Goal: Obtain resource: Download file/media

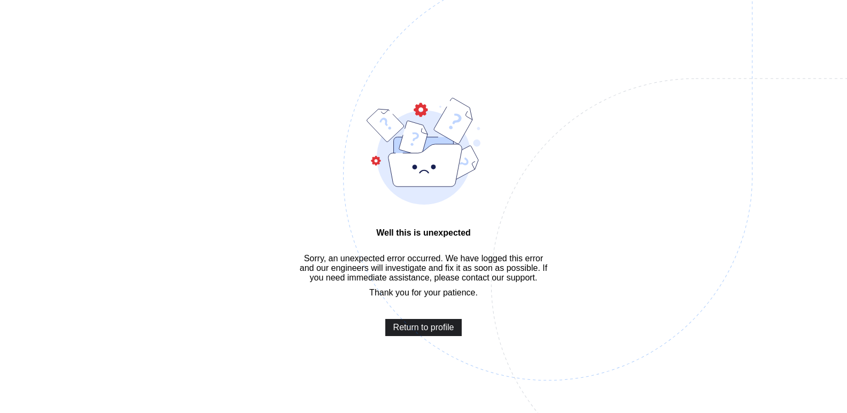
click at [443, 333] on span "Return to profile" at bounding box center [423, 328] width 61 height 10
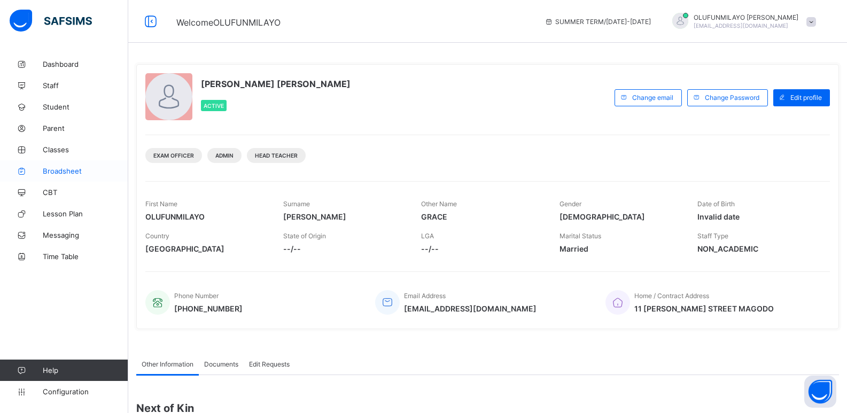
click at [66, 169] on span "Broadsheet" at bounding box center [86, 171] width 86 height 9
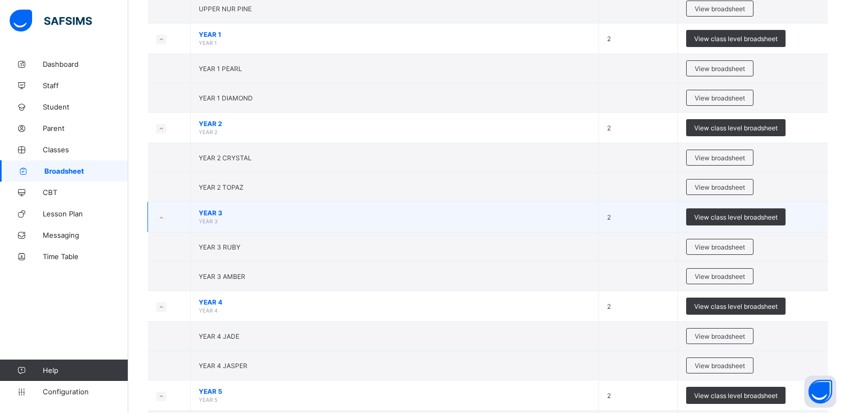
scroll to position [481, 0]
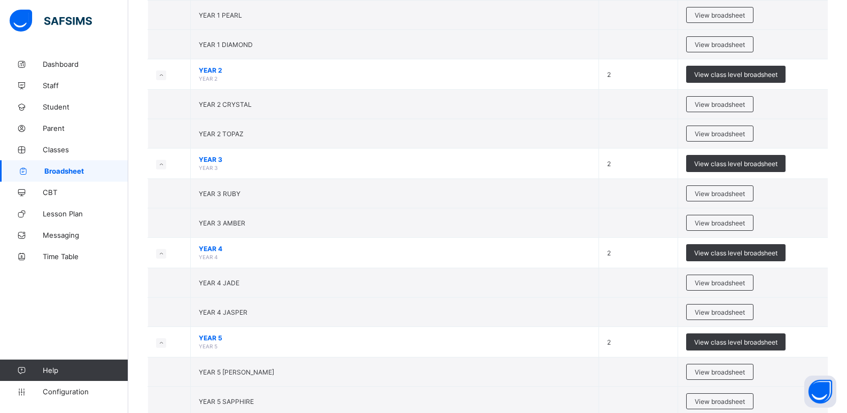
click at [710, 191] on span "View broadsheet" at bounding box center [720, 194] width 50 height 8
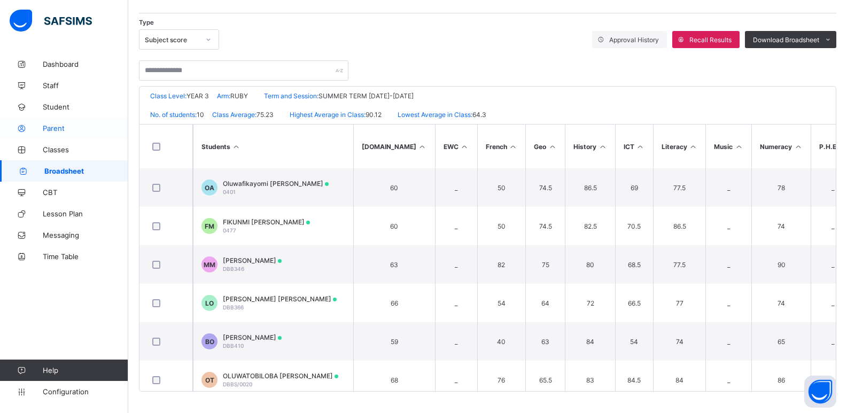
click at [64, 130] on span "Parent" at bounding box center [86, 128] width 86 height 9
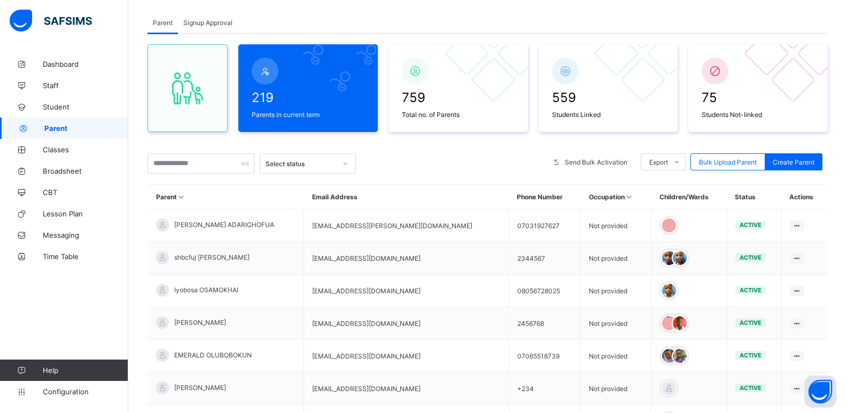
scroll to position [168, 0]
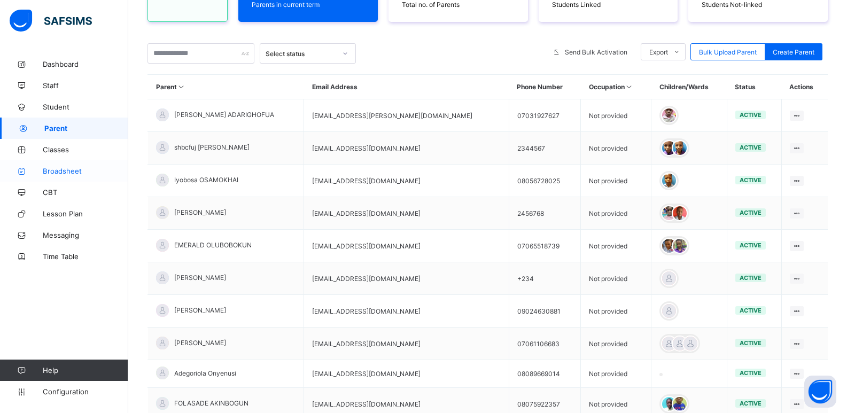
click at [59, 174] on span "Broadsheet" at bounding box center [86, 171] width 86 height 9
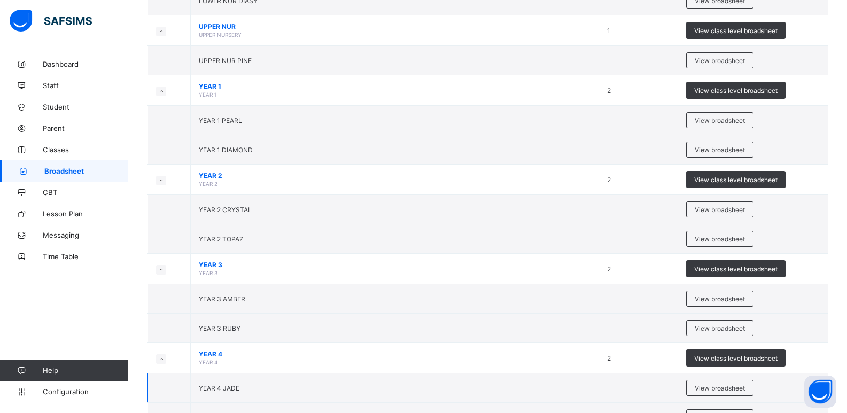
scroll to position [428, 0]
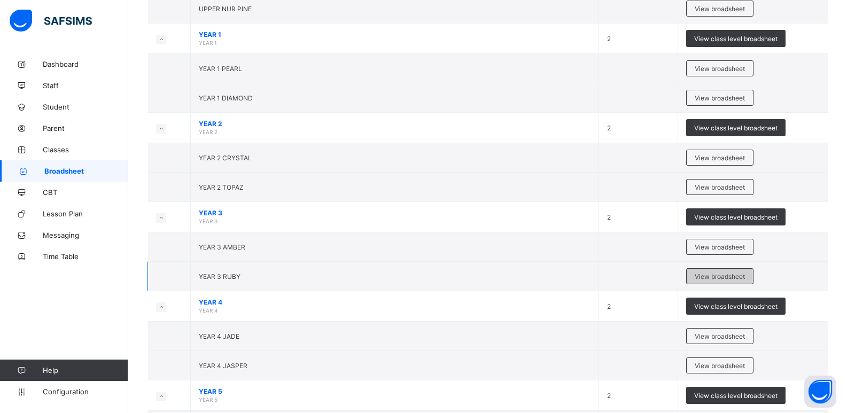
click at [717, 277] on span "View broadsheet" at bounding box center [720, 277] width 50 height 8
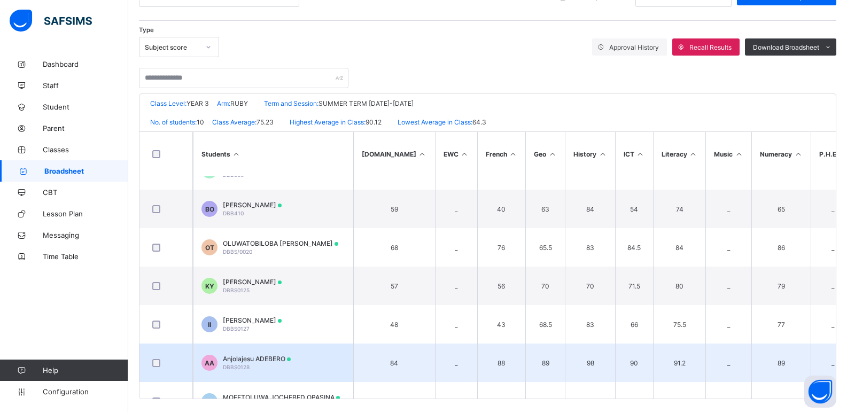
scroll to position [160, 0]
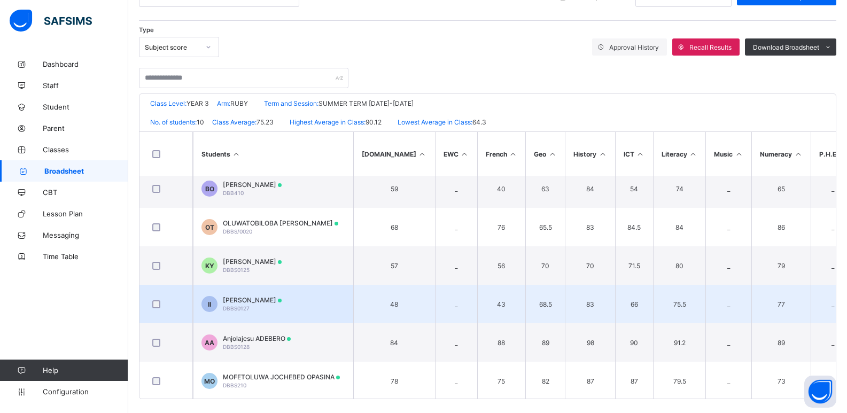
click at [281, 302] on span "[PERSON_NAME]" at bounding box center [252, 300] width 59 height 8
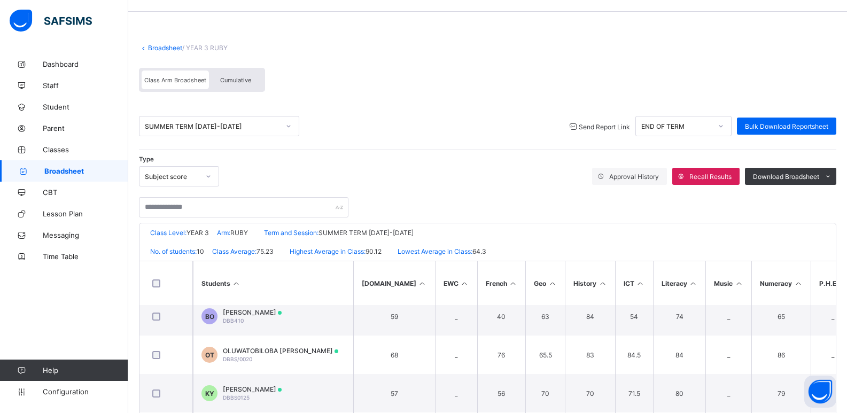
scroll to position [7, 0]
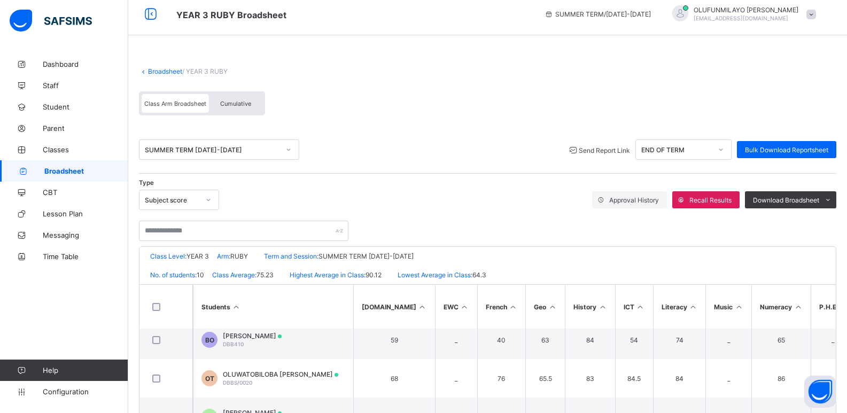
click at [616, 151] on span "Send Report Link" at bounding box center [604, 150] width 51 height 8
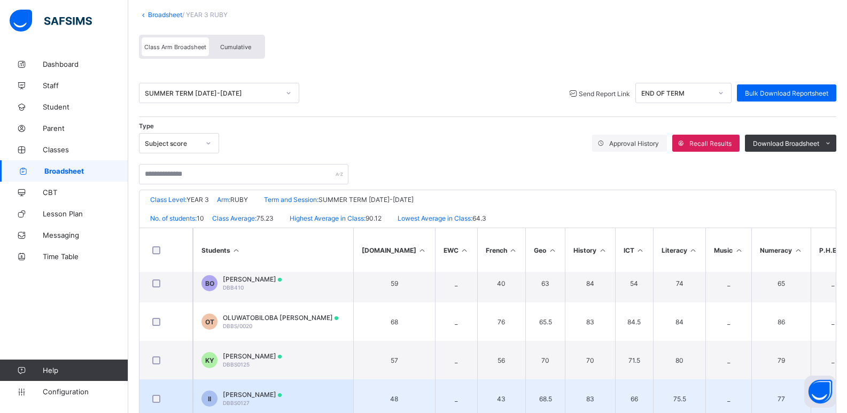
scroll to position [168, 0]
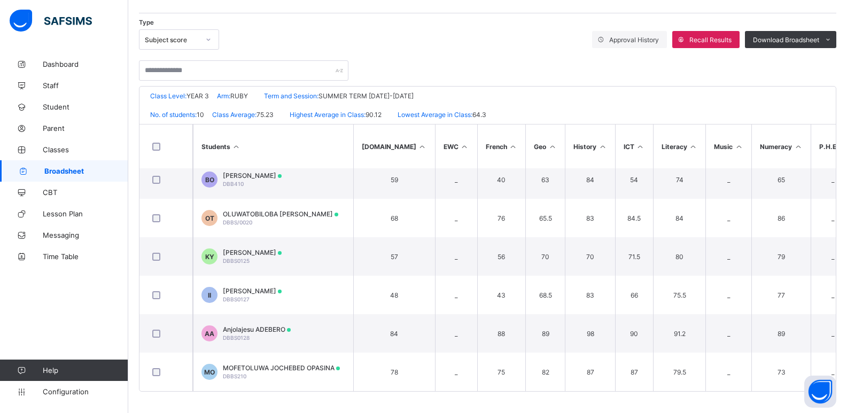
click at [552, 60] on div at bounding box center [488, 65] width 698 height 31
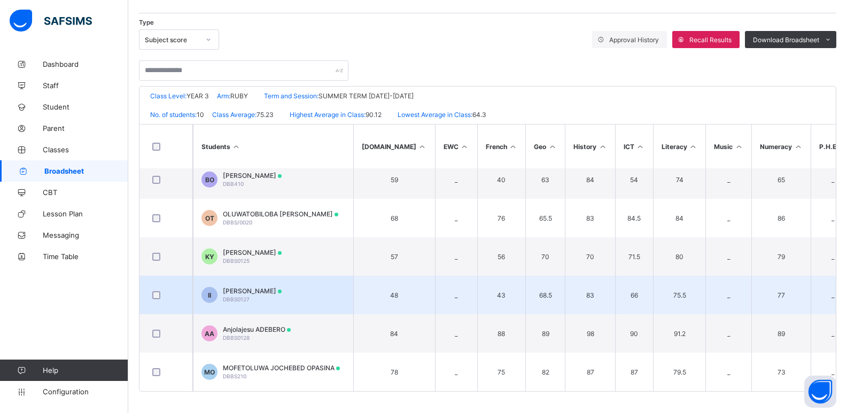
click at [282, 296] on div "[PERSON_NAME] DBBS0127" at bounding box center [252, 295] width 59 height 16
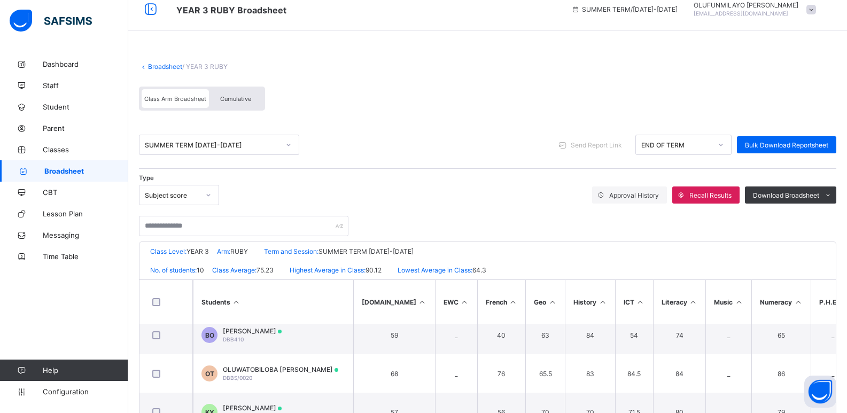
scroll to position [7, 0]
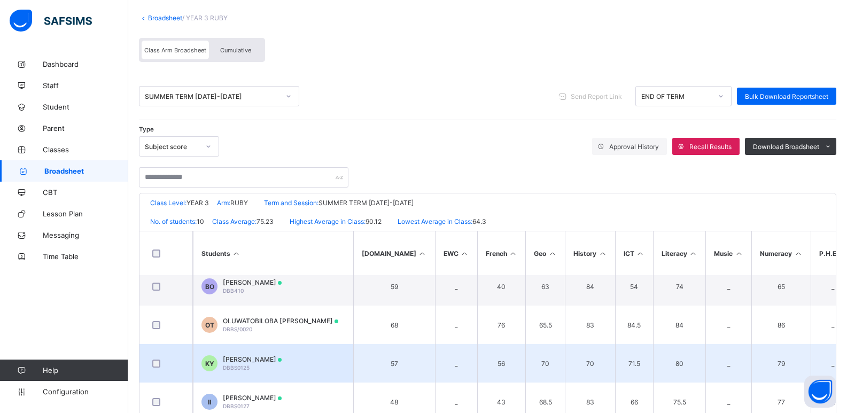
scroll to position [168, 0]
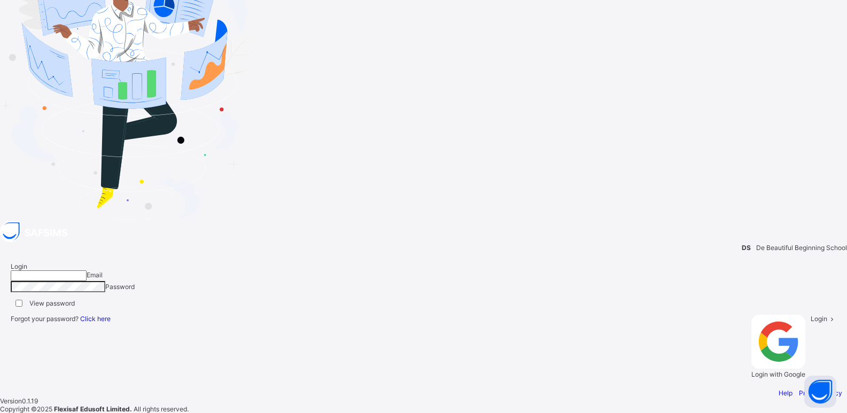
type input "**********"
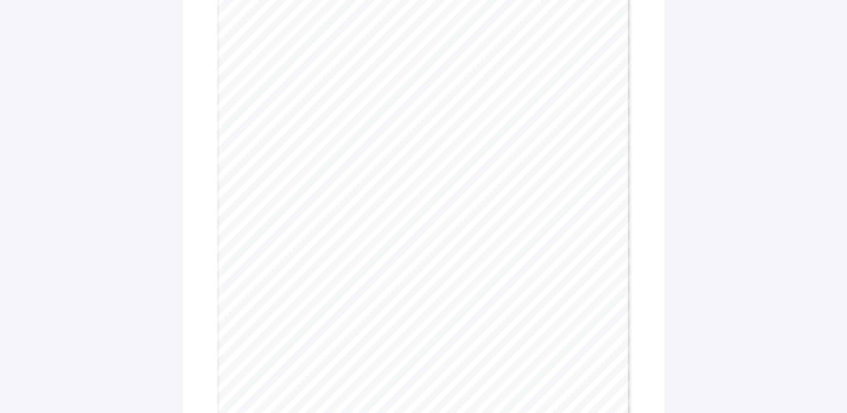
scroll to position [107, 0]
